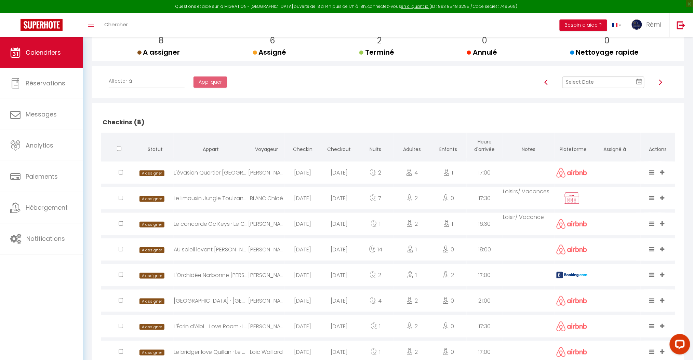
scroll to position [137, 0]
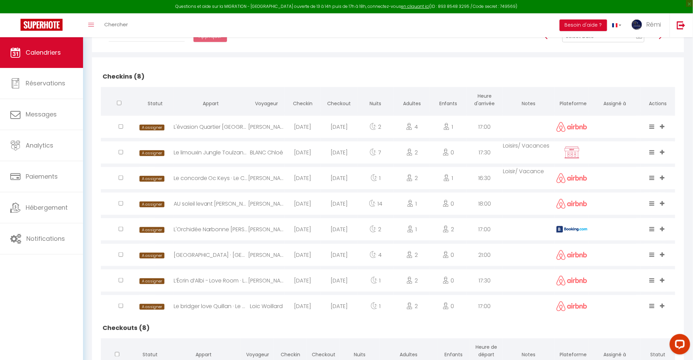
click at [225, 230] on div "L'Orchidée Narbonne [PERSON_NAME]Orchidée*Terrasse*Parking gratuit*Oc Keys 030" at bounding box center [211, 230] width 75 height 22
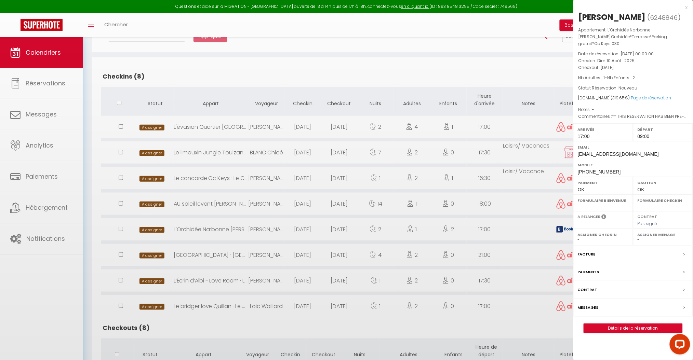
select select "0"
select select "1"
select select
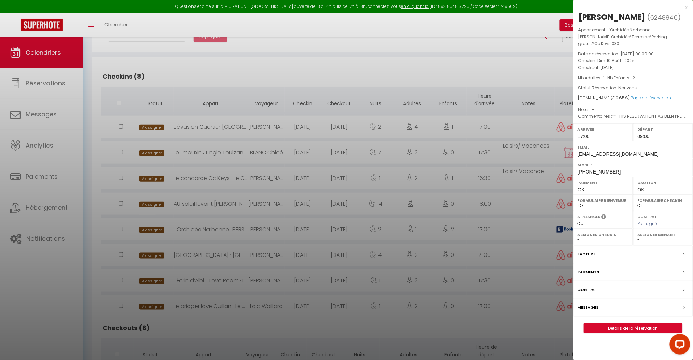
select select "18804"
click at [588, 312] on label "Messages" at bounding box center [588, 307] width 21 height 7
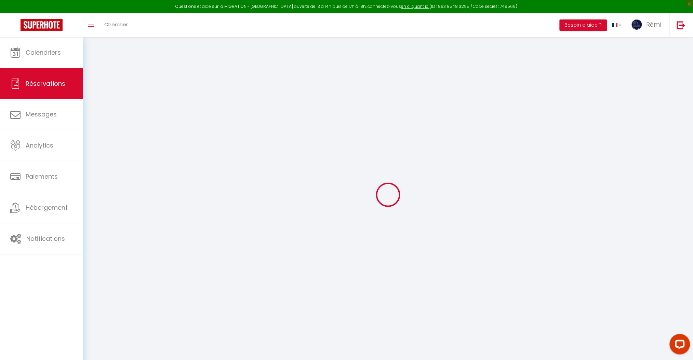
type input "[PERSON_NAME]"
type input "[EMAIL_ADDRESS][DOMAIN_NAME]"
type input "[PHONE_NUMBER]"
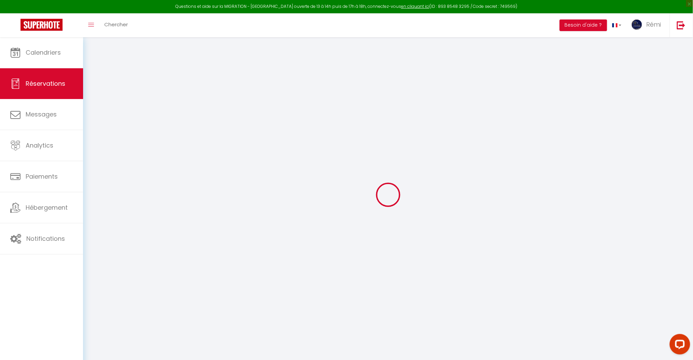
type input "650959935"
type input "[STREET_ADDRESS]"
type input "[GEOGRAPHIC_DATA]"
select select "ES"
type input "72"
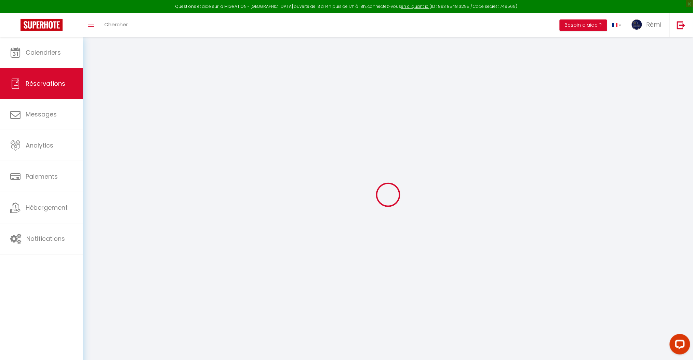
type input "74.05"
type input "52.8"
type input "4.48"
select select "34094"
select select "1"
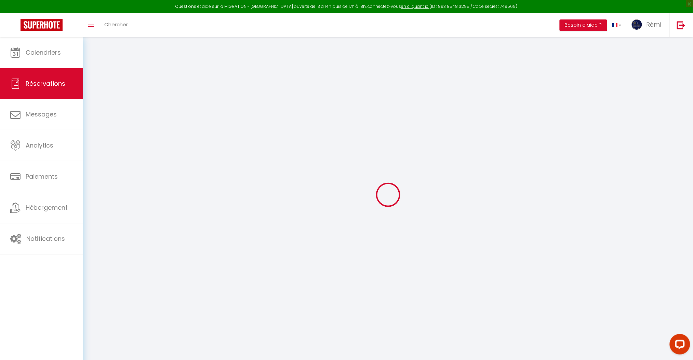
select select
type input "1"
type input "2"
select select "12"
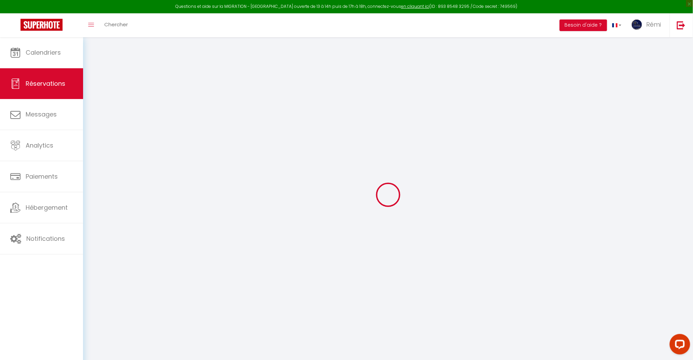
select select "15"
type input "164.55"
checkbox input "false"
type input "0"
select select "2"
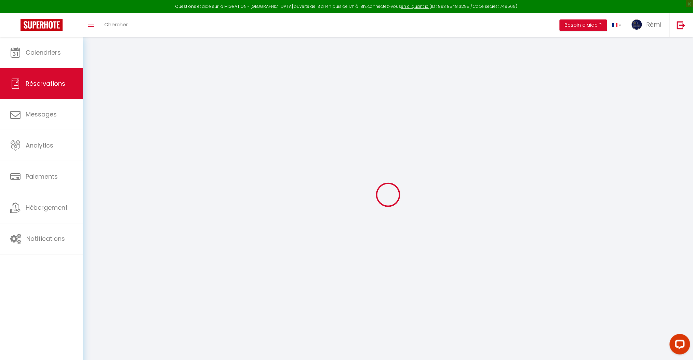
type input "50"
type input "0"
select select
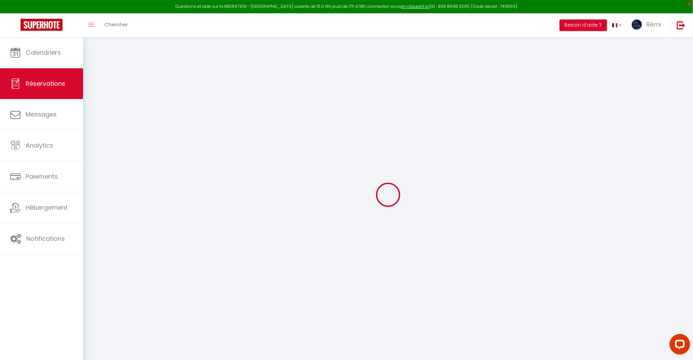
checkbox input "false"
select select
checkbox input "false"
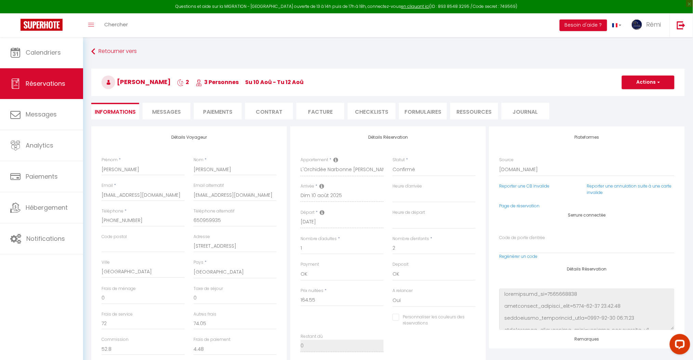
select select
checkbox input "false"
type textarea "** THIS RESERVATION HAS BEEN PRE-PAID ** BOOKING NOTE : Payment charge is EUR 4…"
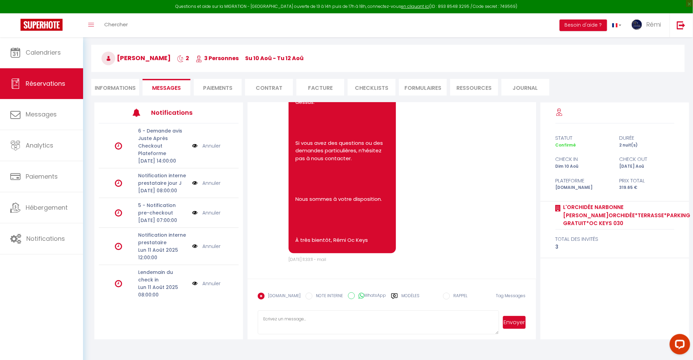
scroll to position [37, 0]
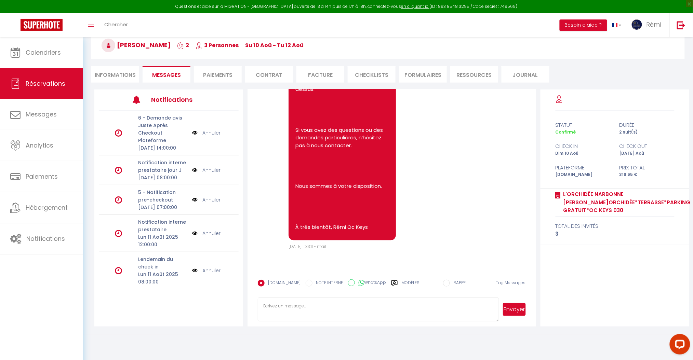
click at [387, 306] on textarea at bounding box center [378, 310] width 241 height 24
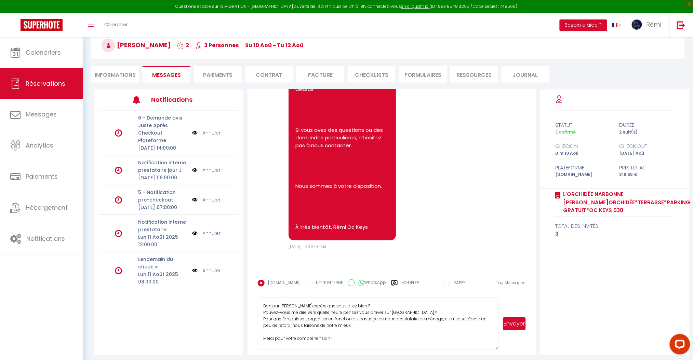
scroll to position [3, 0]
drag, startPoint x: 497, startPoint y: 319, endPoint x: 497, endPoint y: 348, distance: 29.4
click at [497, 348] on textarea "Bonjour [PERSON_NAME]espère que vous allez bien ? Pouvez-vous me dire vers quel…" at bounding box center [378, 324] width 241 height 53
type textarea "Bonjour [PERSON_NAME]espère que vous allez bien ? Pouvez-vous me dire vers quel…"
click at [520, 329] on button "Envoyer" at bounding box center [514, 324] width 23 height 13
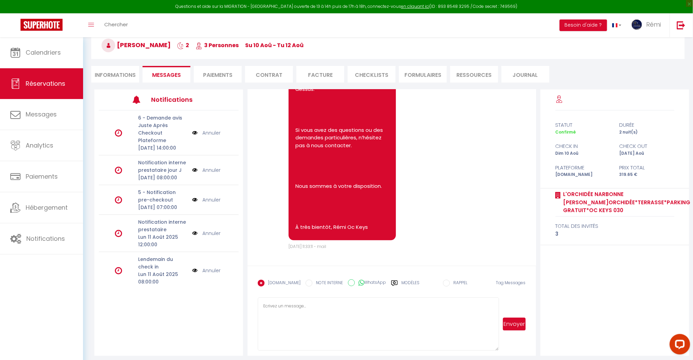
scroll to position [0, 0]
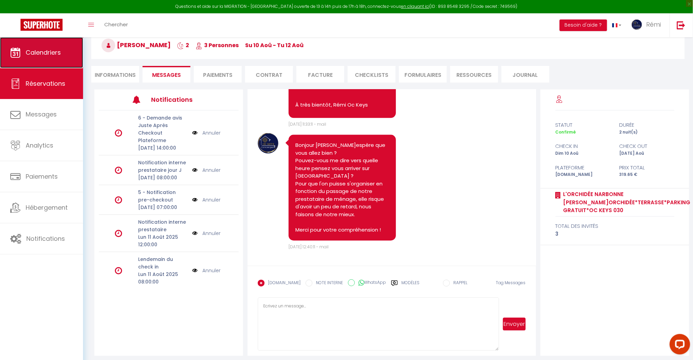
click at [47, 52] on span "Calendriers" at bounding box center [43, 52] width 35 height 9
